Goal: Information Seeking & Learning: Learn about a topic

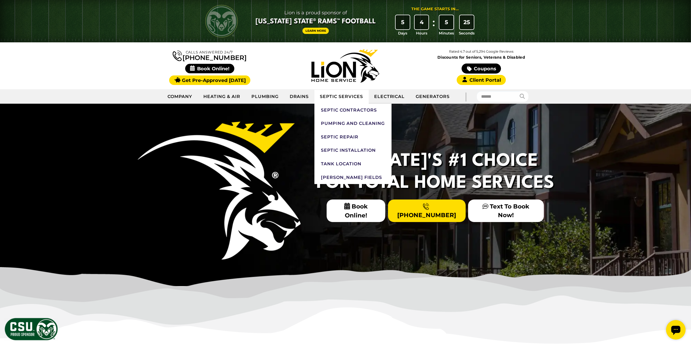
click at [344, 95] on link "Septic Services" at bounding box center [341, 97] width 54 height 14
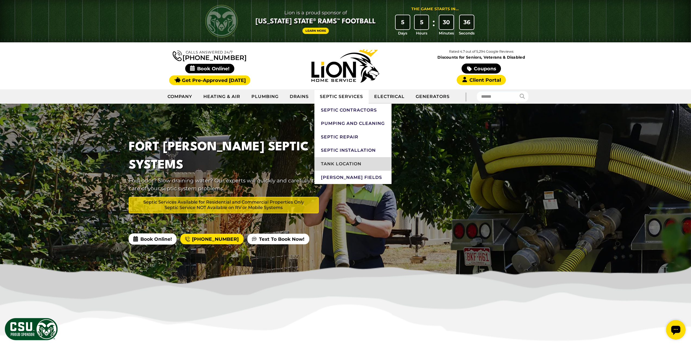
click at [334, 165] on link "Tank Location" at bounding box center [352, 164] width 77 height 14
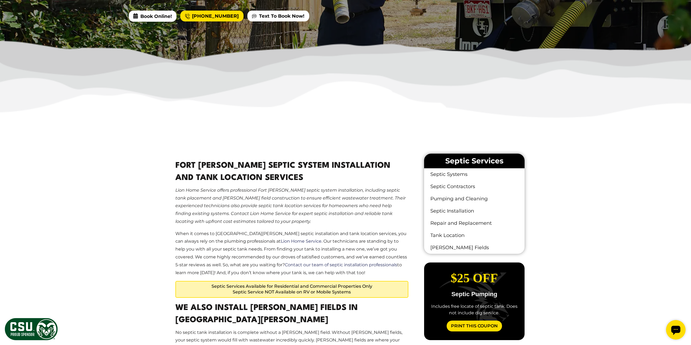
scroll to position [244, 0]
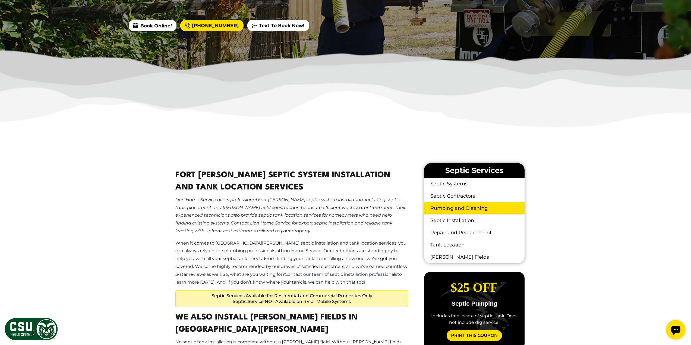
click at [446, 202] on link "Pumping and Cleaning" at bounding box center [474, 208] width 100 height 12
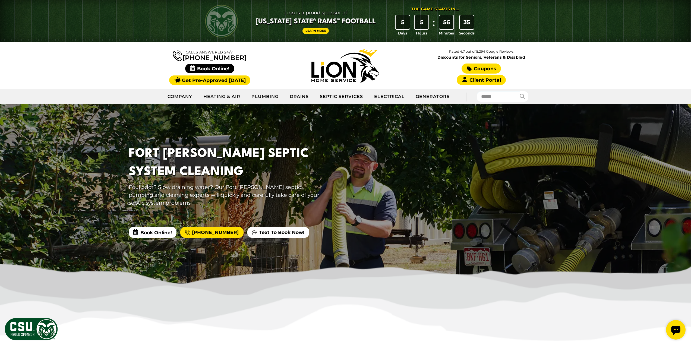
click at [478, 68] on link "Coupons" at bounding box center [481, 69] width 39 height 10
